Goal: Answer question/provide support

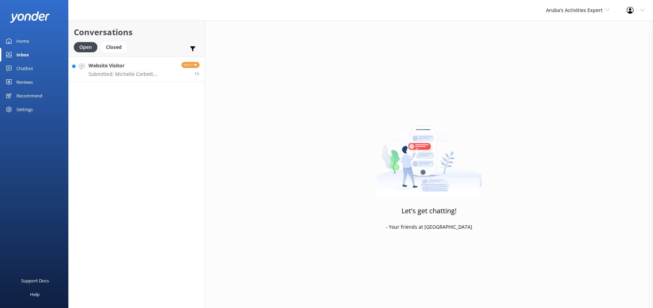
click at [127, 66] on h4 "Website Visitor" at bounding box center [133, 66] width 88 height 8
